Goal: Task Accomplishment & Management: Use online tool/utility

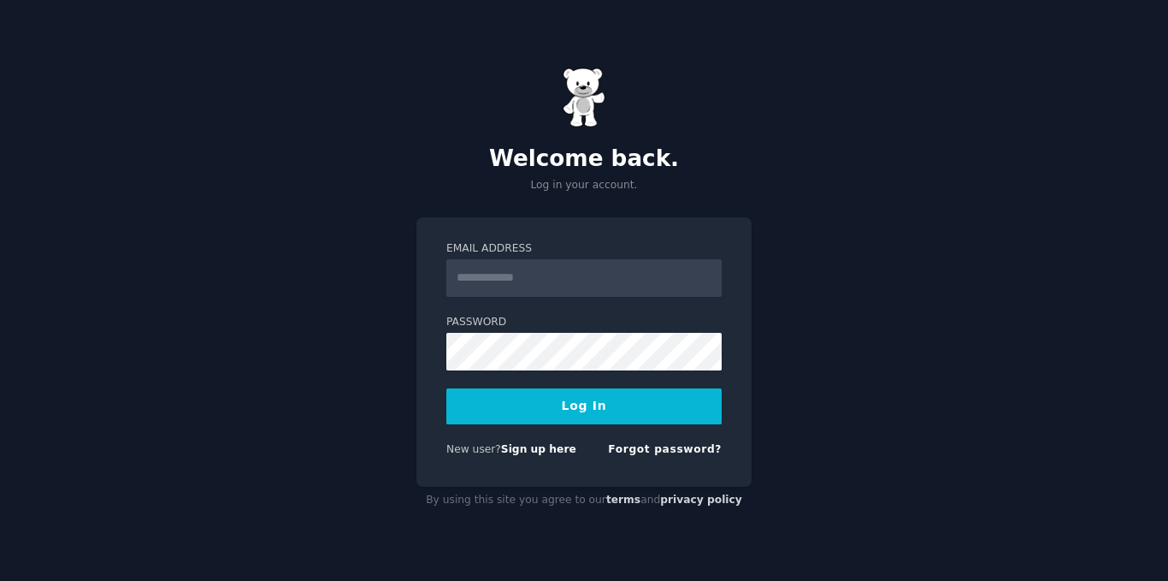
type input "**********"
click at [575, 404] on button "Log In" at bounding box center [583, 406] width 275 height 36
click at [575, 404] on div "Log In" at bounding box center [583, 406] width 275 height 36
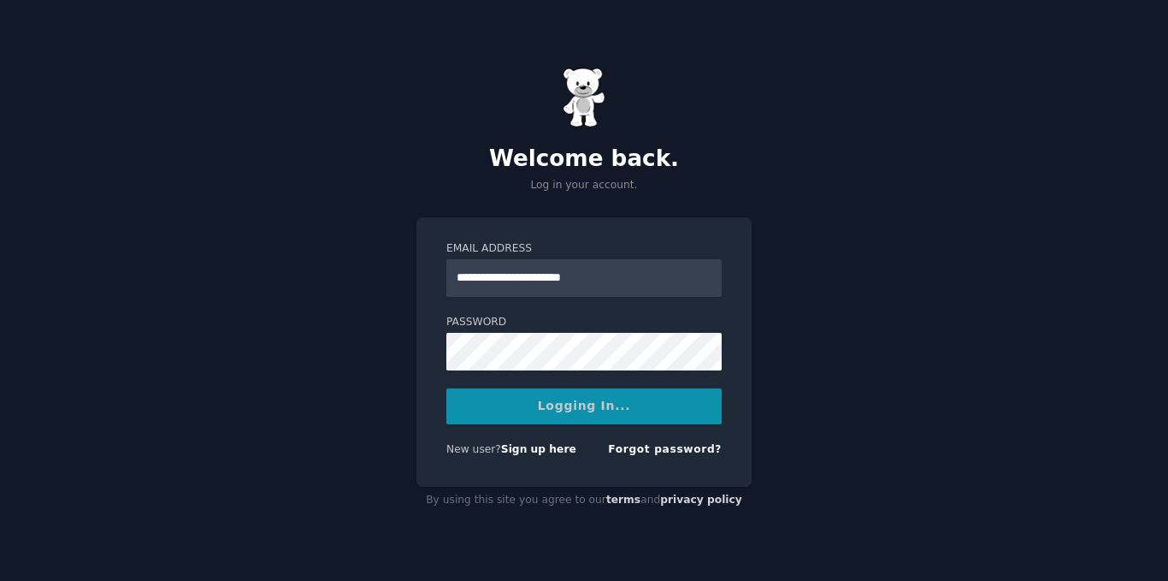
click at [572, 404] on div "Logging In..." at bounding box center [583, 406] width 275 height 36
